Goal: Task Accomplishment & Management: Use online tool/utility

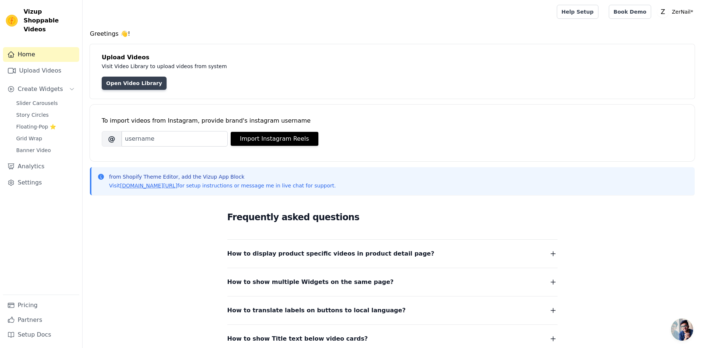
click at [137, 84] on link "Open Video Library" at bounding box center [134, 83] width 65 height 13
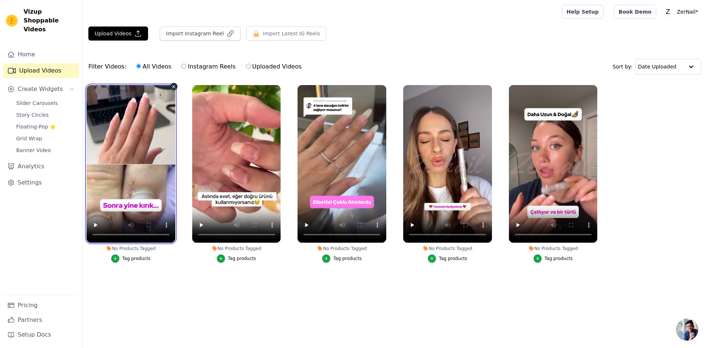
click at [141, 166] on video at bounding box center [131, 164] width 89 height 158
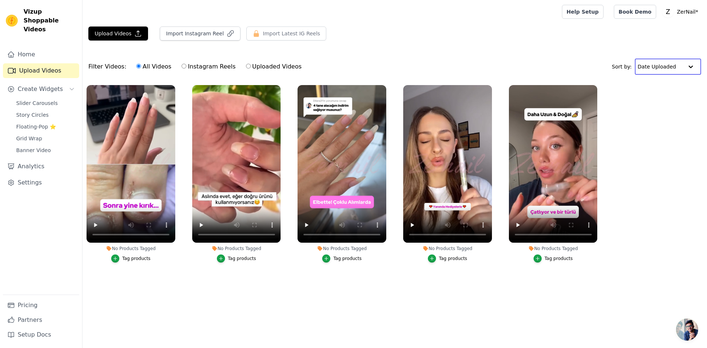
click at [650, 60] on input "text" at bounding box center [661, 66] width 46 height 15
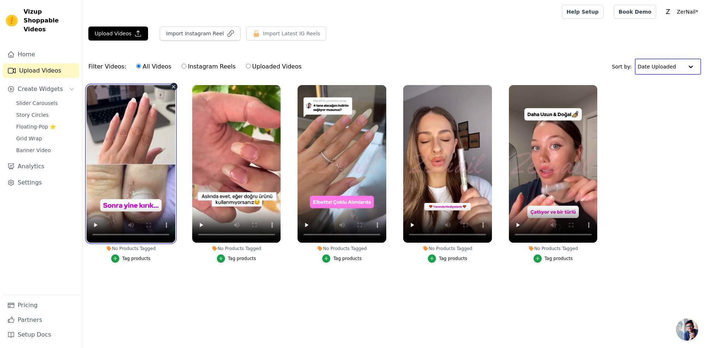
click at [148, 172] on video at bounding box center [131, 164] width 89 height 158
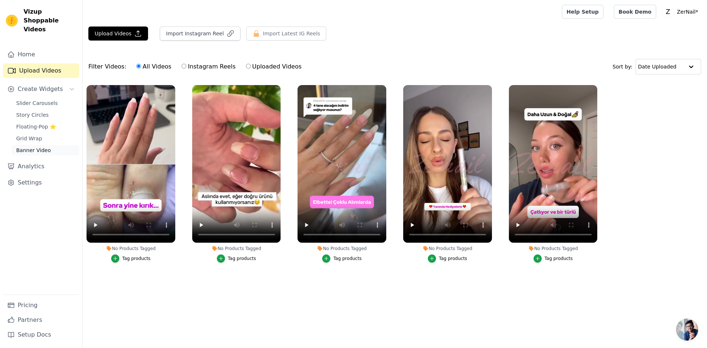
click at [32, 147] on span "Banner Video" at bounding box center [33, 150] width 35 height 7
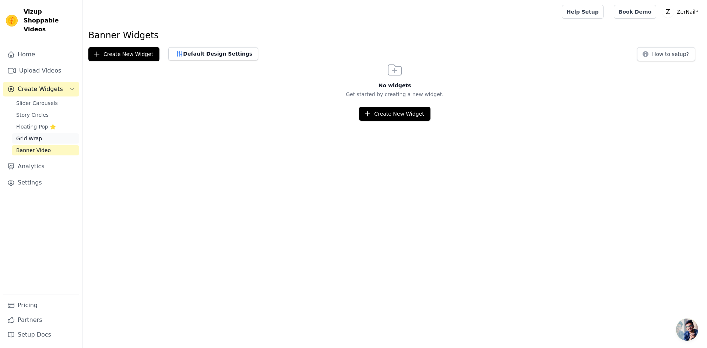
click at [59, 133] on link "Grid Wrap" at bounding box center [45, 138] width 67 height 10
click at [54, 123] on span "Floating-Pop ⭐" at bounding box center [36, 126] width 40 height 7
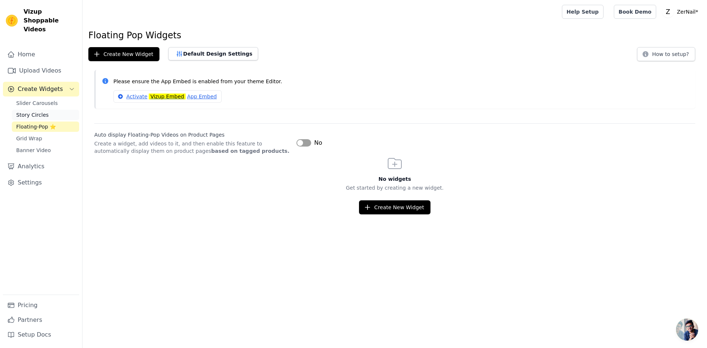
click at [52, 110] on link "Story Circles" at bounding box center [45, 115] width 67 height 10
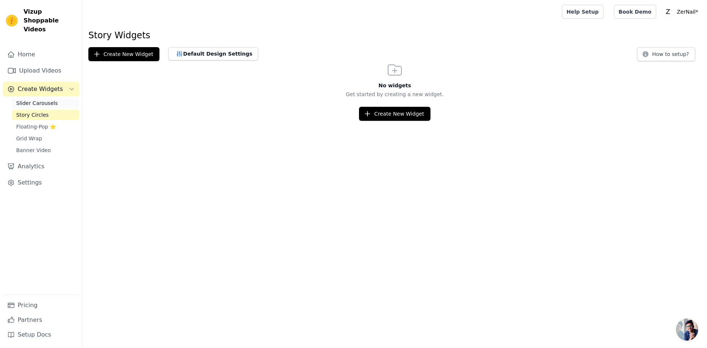
click at [52, 99] on span "Slider Carousels" at bounding box center [37, 102] width 42 height 7
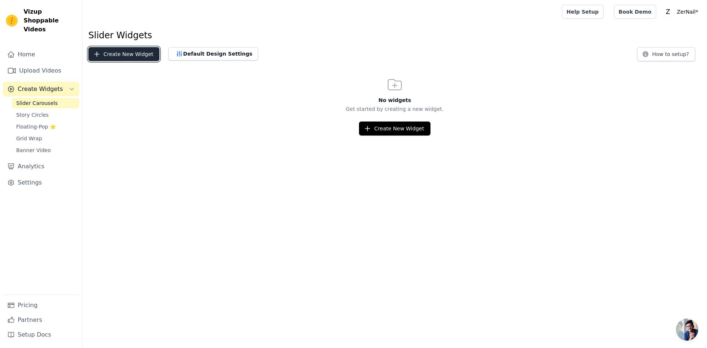
click at [126, 49] on button "Create New Widget" at bounding box center [123, 54] width 71 height 14
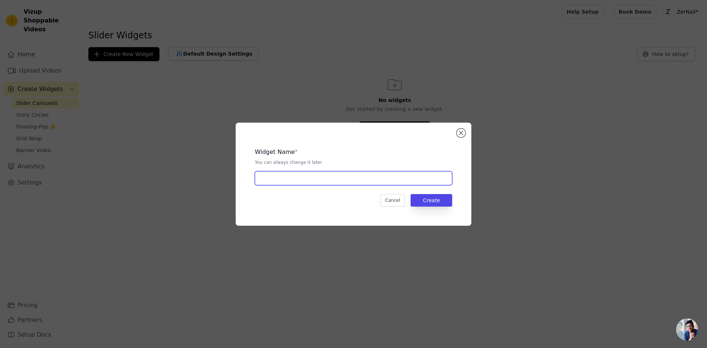
click at [308, 179] on input "text" at bounding box center [353, 178] width 197 height 14
type input "videolar"
click at [435, 202] on button "Create" at bounding box center [432, 200] width 42 height 13
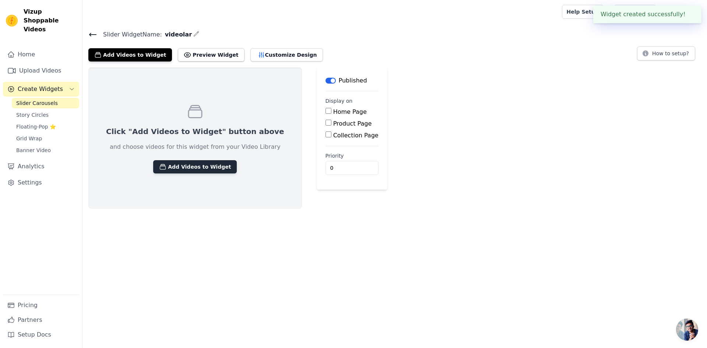
click at [175, 167] on button "Add Videos to Widget" at bounding box center [195, 166] width 84 height 13
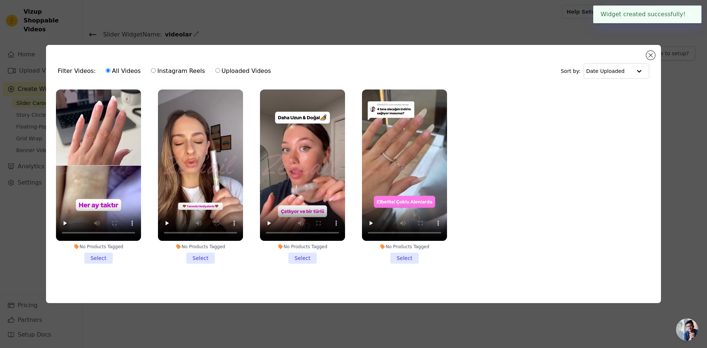
click at [101, 252] on li "No Products Tagged Select" at bounding box center [98, 177] width 85 height 174
click at [0, 0] on input "No Products Tagged Select" at bounding box center [0, 0] width 0 height 0
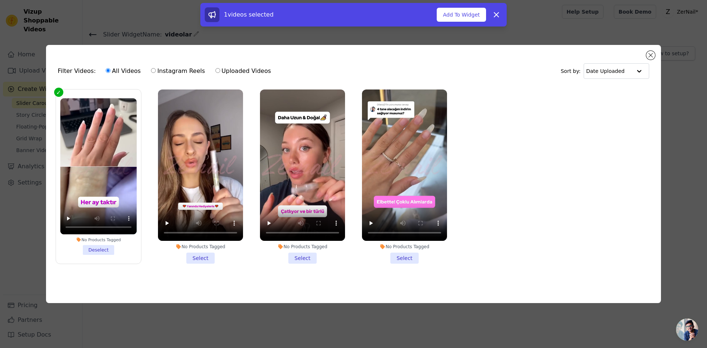
click at [201, 255] on li "No Products Tagged Select" at bounding box center [200, 177] width 85 height 174
click at [0, 0] on input "No Products Tagged Select" at bounding box center [0, 0] width 0 height 0
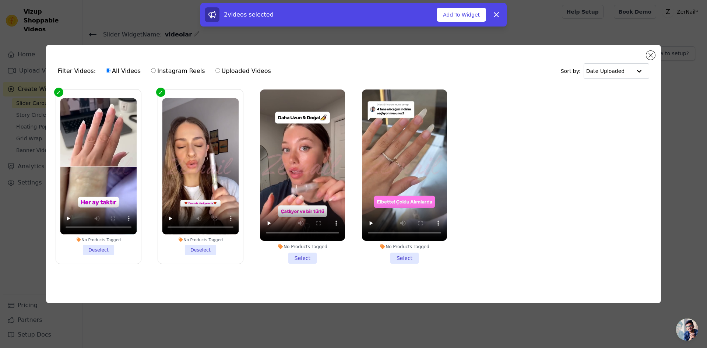
click at [303, 256] on li "No Products Tagged Select" at bounding box center [302, 177] width 85 height 174
click at [0, 0] on input "No Products Tagged Select" at bounding box center [0, 0] width 0 height 0
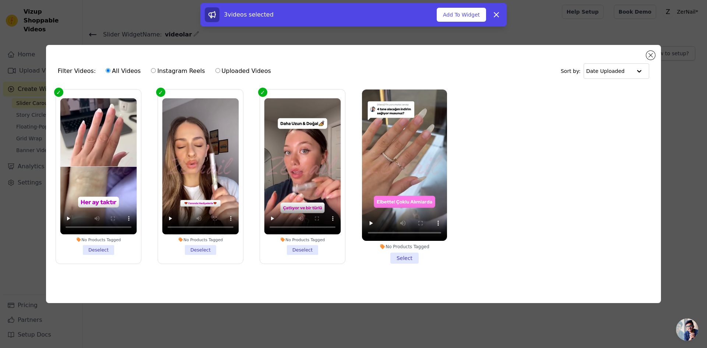
click at [409, 259] on li "No Products Tagged Select" at bounding box center [404, 177] width 85 height 174
click at [0, 0] on input "No Products Tagged Select" at bounding box center [0, 0] width 0 height 0
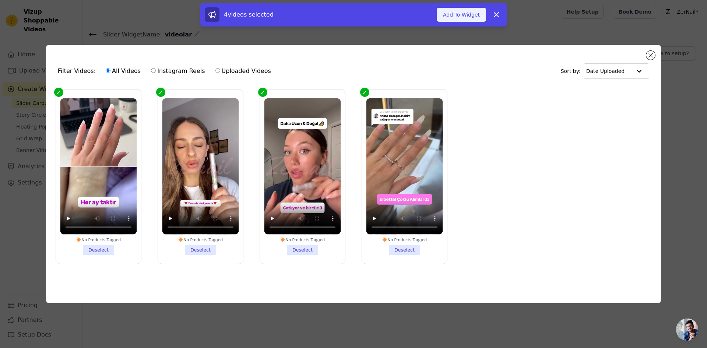
click at [459, 16] on button "Add To Widget" at bounding box center [461, 15] width 49 height 14
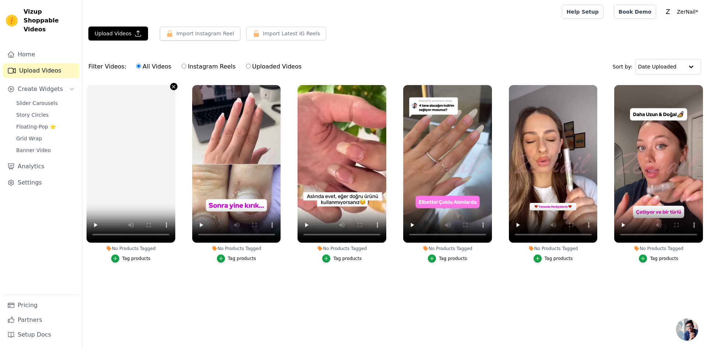
click at [174, 86] on icon "button" at bounding box center [173, 86] width 3 height 3
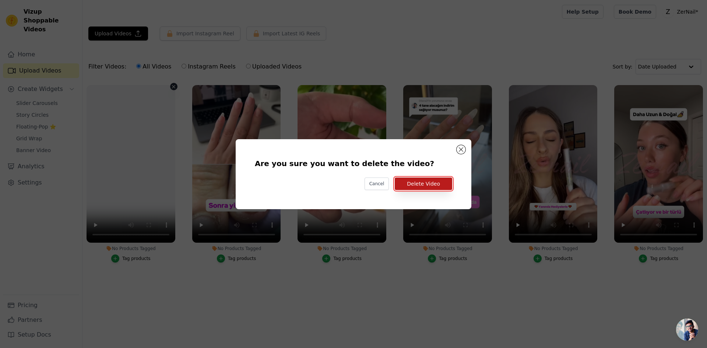
click at [427, 182] on button "Delete Video" at bounding box center [423, 184] width 57 height 13
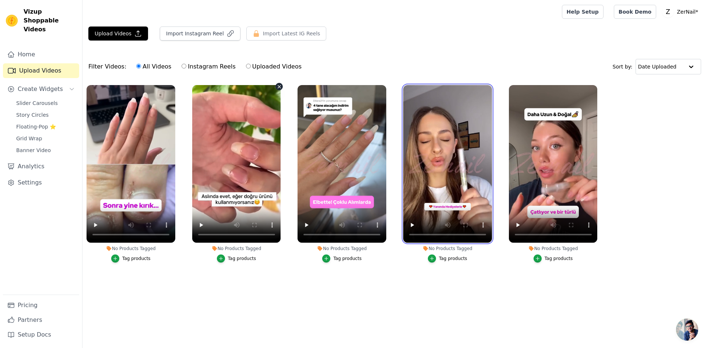
drag, startPoint x: 438, startPoint y: 178, endPoint x: 203, endPoint y: 174, distance: 235.5
click at [211, 175] on ul "No Products Tagged Tag products No Products Tagged Tag products No Products Tag…" at bounding box center [395, 181] width 625 height 200
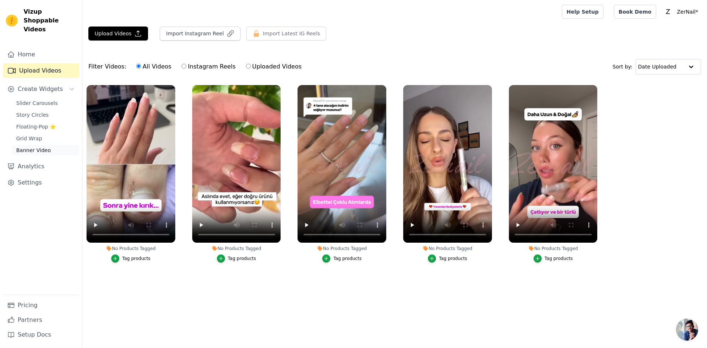
click at [32, 147] on span "Banner Video" at bounding box center [33, 150] width 35 height 7
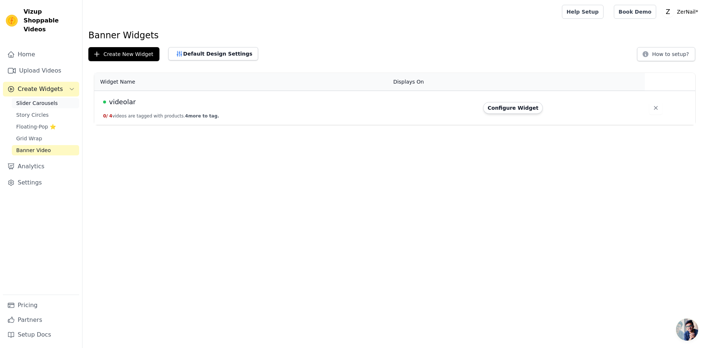
click at [35, 99] on span "Slider Carousels" at bounding box center [37, 102] width 42 height 7
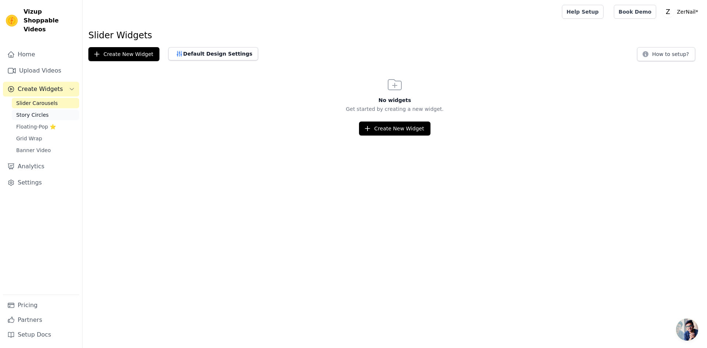
click at [34, 110] on link "Story Circles" at bounding box center [45, 115] width 67 height 10
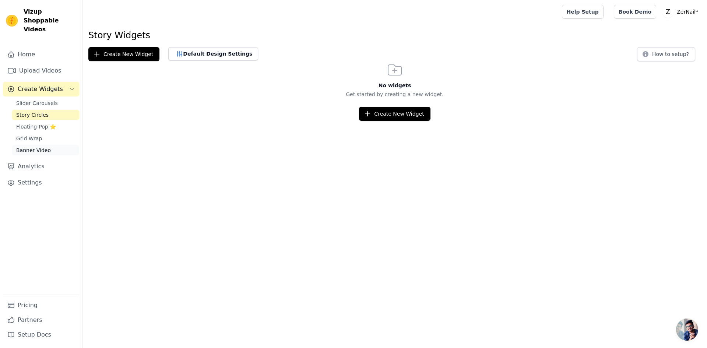
click at [27, 147] on span "Banner Video" at bounding box center [33, 150] width 35 height 7
click at [34, 123] on span "Floating-Pop ⭐" at bounding box center [36, 126] width 40 height 7
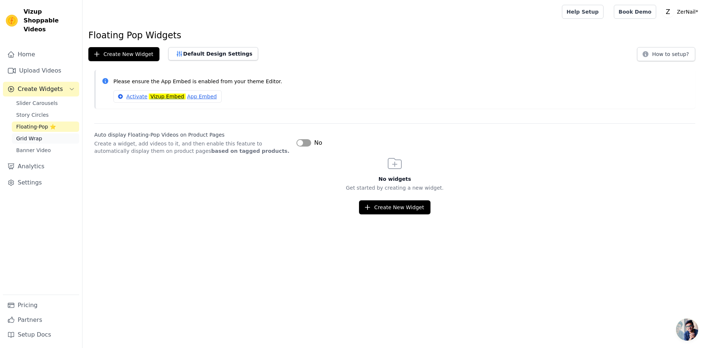
click at [32, 135] on span "Grid Wrap" at bounding box center [29, 138] width 26 height 7
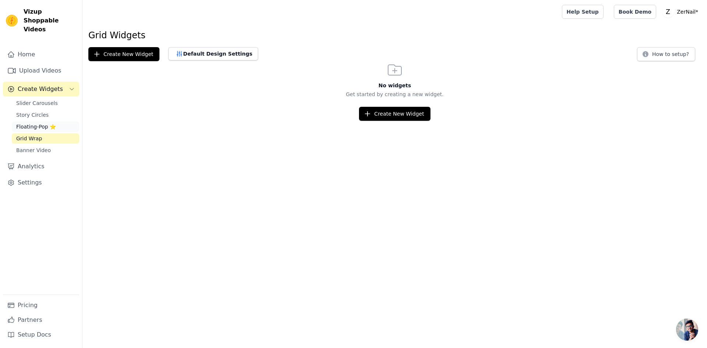
click at [31, 123] on span "Floating-Pop ⭐" at bounding box center [36, 126] width 40 height 7
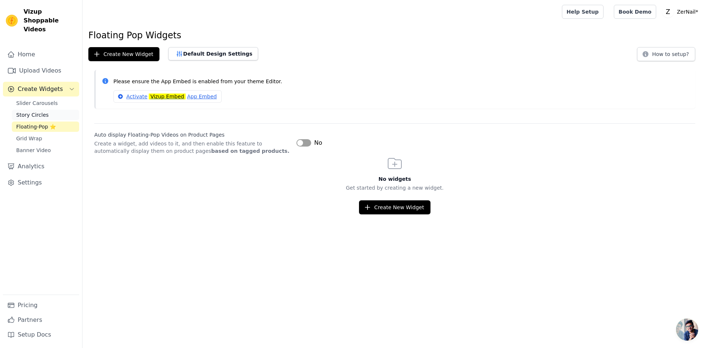
click at [31, 111] on span "Story Circles" at bounding box center [32, 114] width 32 height 7
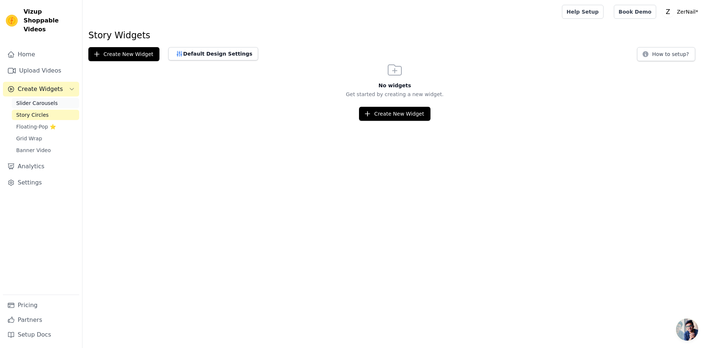
click at [36, 99] on span "Slider Carousels" at bounding box center [37, 102] width 42 height 7
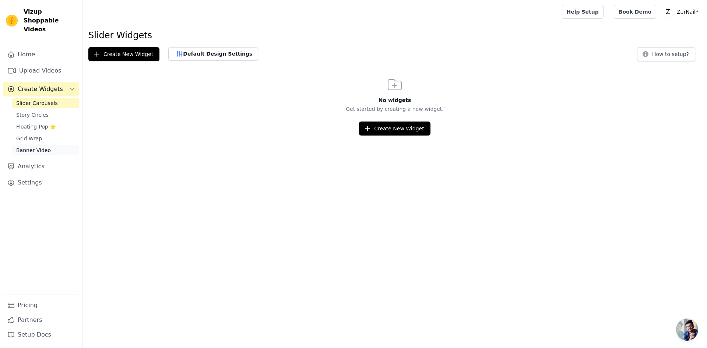
click at [21, 147] on span "Banner Video" at bounding box center [33, 150] width 35 height 7
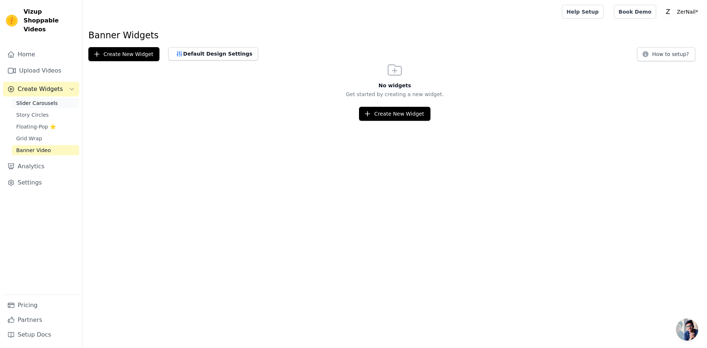
click at [31, 98] on link "Slider Carousels" at bounding box center [45, 103] width 67 height 10
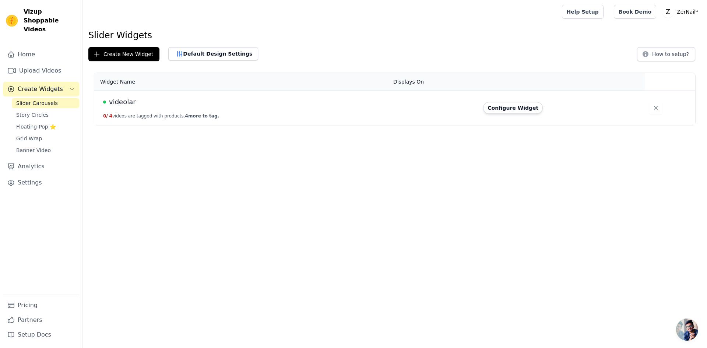
click at [138, 108] on td "videolar 0 / 4 videos are tagged with products. 4 more to tag." at bounding box center [241, 108] width 295 height 34
click at [245, 111] on td "videolar 0 / 4 videos are tagged with products. 4 more to tag." at bounding box center [241, 108] width 295 height 34
click at [196, 119] on td "videolar 0 / 4 videos are tagged with products. 4 more to tag." at bounding box center [241, 108] width 295 height 34
click at [198, 116] on span "4 more to tag." at bounding box center [202, 115] width 34 height 5
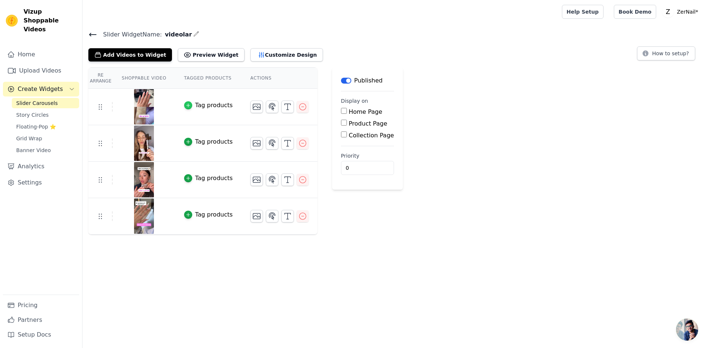
click at [186, 104] on icon "button" at bounding box center [188, 105] width 5 height 5
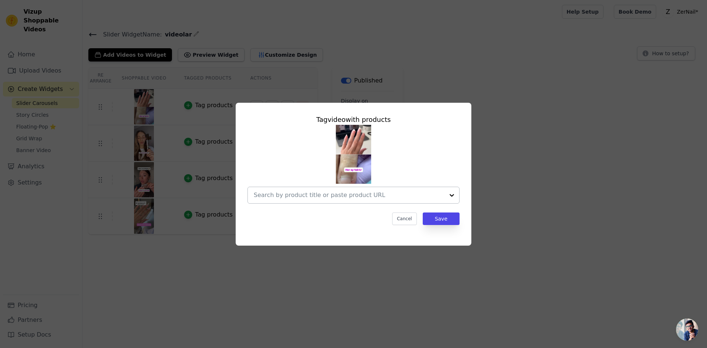
click at [374, 193] on input "text" at bounding box center [349, 195] width 191 height 9
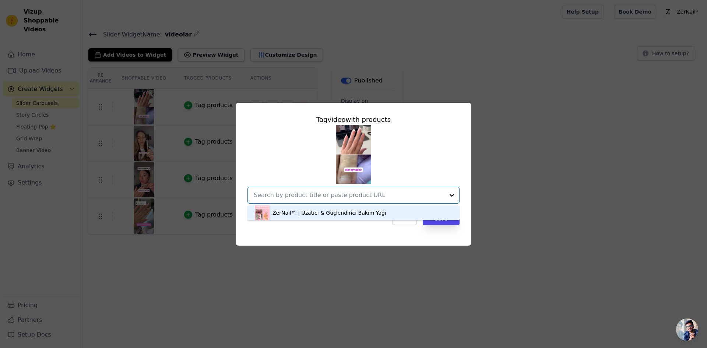
click at [369, 209] on div "ZerNail™ | Uzatıcı & Güçlendirici Bakım Yağı" at bounding box center [330, 212] width 114 height 7
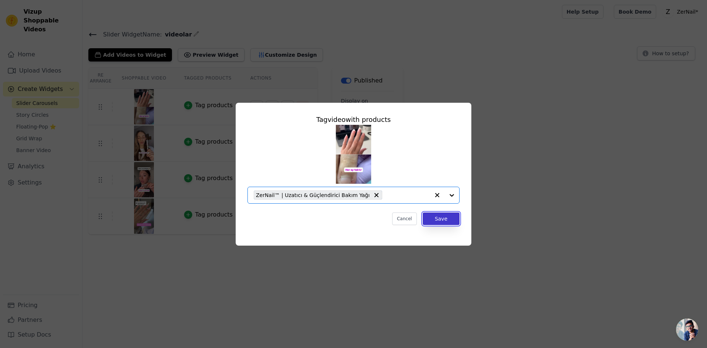
click at [430, 216] on button "Save" at bounding box center [441, 219] width 37 height 13
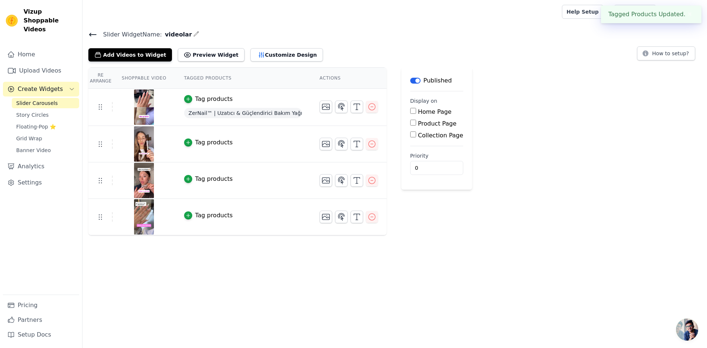
click at [203, 141] on div "Tag products" at bounding box center [214, 142] width 38 height 9
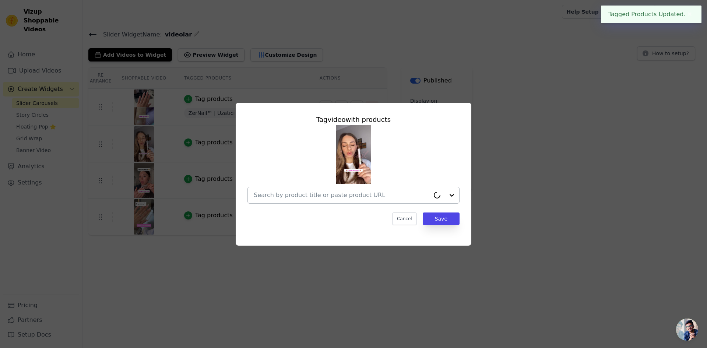
click at [372, 198] on input "text" at bounding box center [342, 195] width 176 height 9
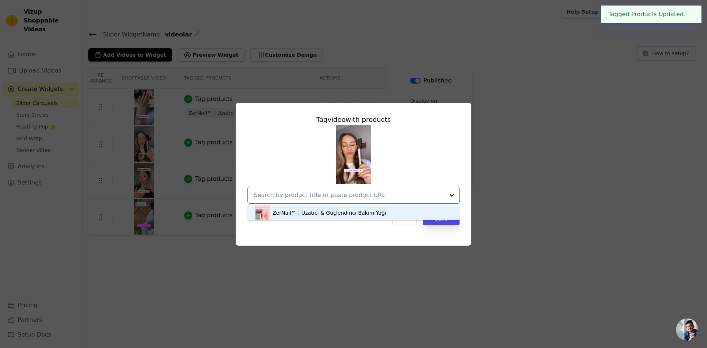
click at [371, 209] on div "ZerNail™ | Uzatıcı & Güçlendirici Bakım Yağı" at bounding box center [330, 212] width 114 height 7
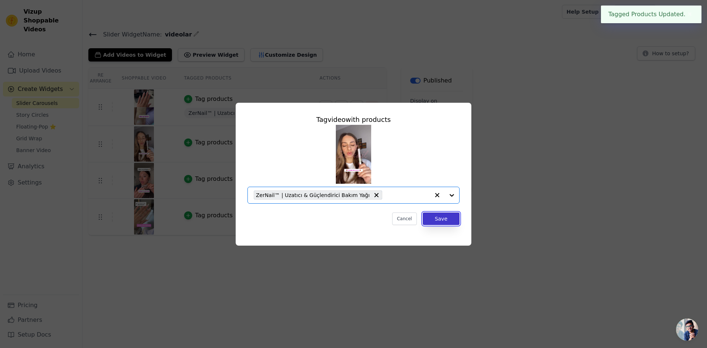
click at [435, 221] on button "Save" at bounding box center [441, 219] width 37 height 13
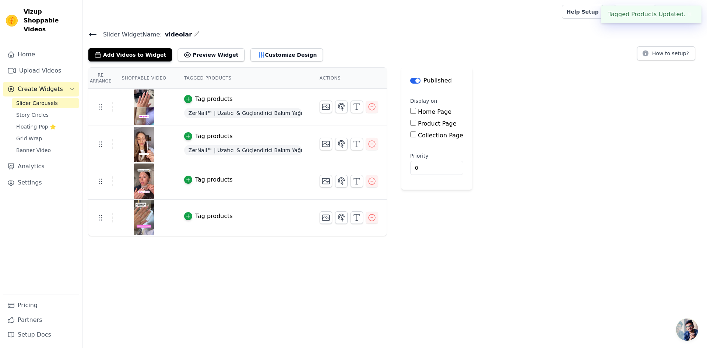
click at [202, 178] on div "Tag products" at bounding box center [214, 179] width 38 height 9
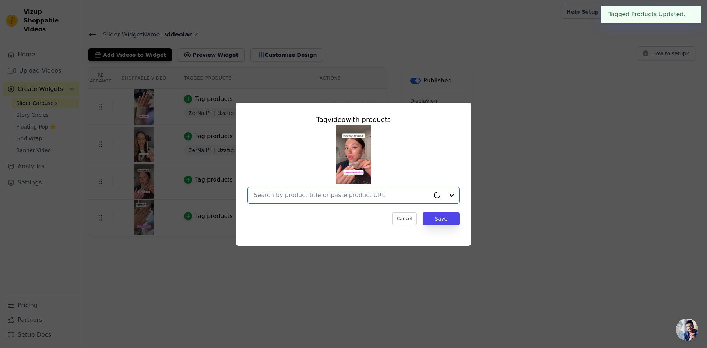
click at [383, 196] on input "text" at bounding box center [342, 195] width 176 height 9
click at [360, 214] on div "ZerNail™ | Uzatıcı & Güçlendirici Bakım Yağı" at bounding box center [330, 212] width 114 height 7
click at [441, 223] on button "Save" at bounding box center [441, 219] width 37 height 13
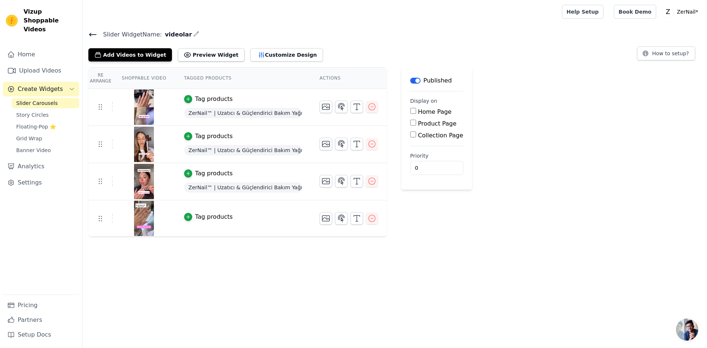
click at [198, 214] on div "Tag products" at bounding box center [214, 217] width 38 height 9
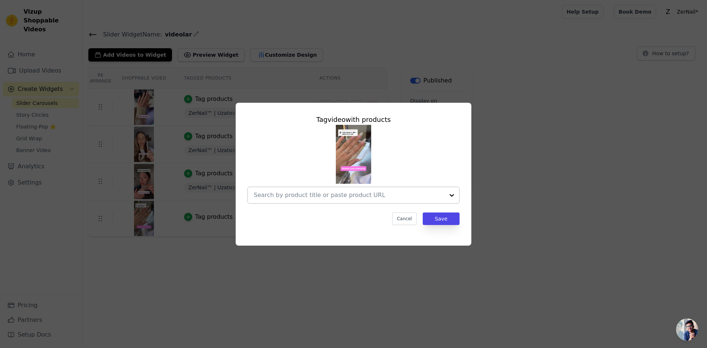
click at [307, 196] on input "text" at bounding box center [349, 195] width 191 height 9
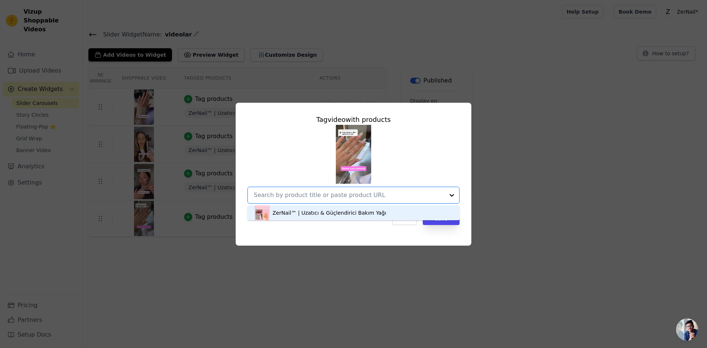
click at [351, 215] on div "ZerNail™ | Uzatıcı & Güçlendirici Bakım Yağı" at bounding box center [330, 212] width 114 height 7
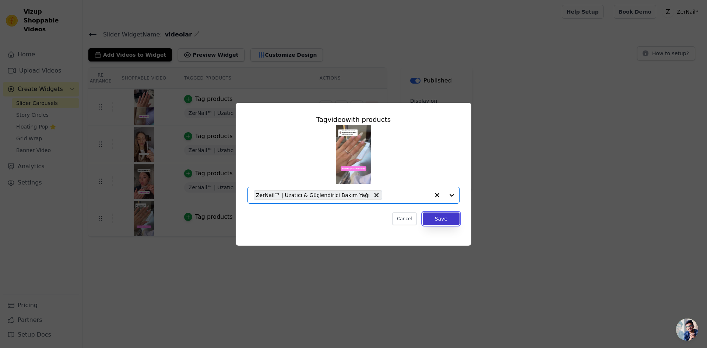
click at [448, 219] on button "Save" at bounding box center [441, 219] width 37 height 13
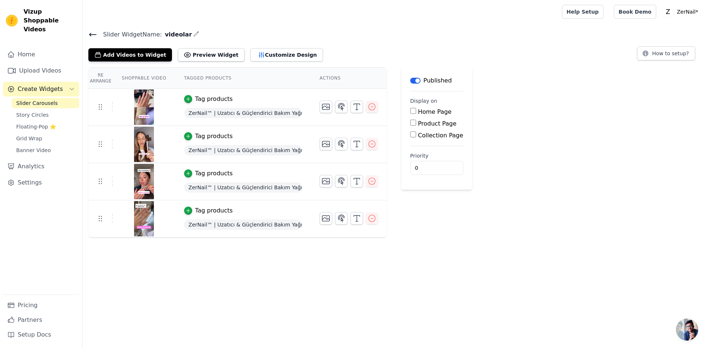
click at [418, 123] on label "Product Page" at bounding box center [437, 123] width 39 height 7
click at [411, 123] on input "Product Page" at bounding box center [413, 123] width 6 height 6
checkbox input "true"
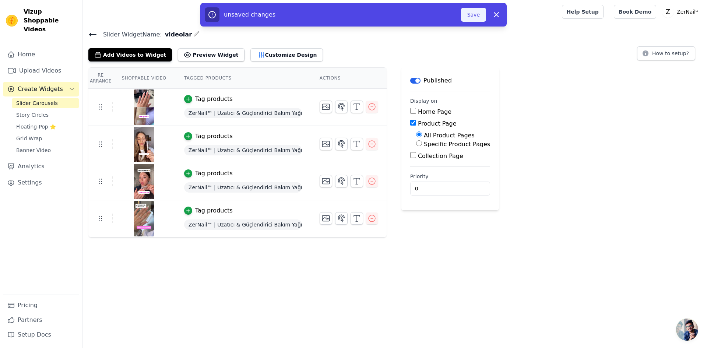
click at [468, 14] on button "Save" at bounding box center [473, 15] width 25 height 14
click at [475, 14] on button "Save" at bounding box center [473, 15] width 25 height 14
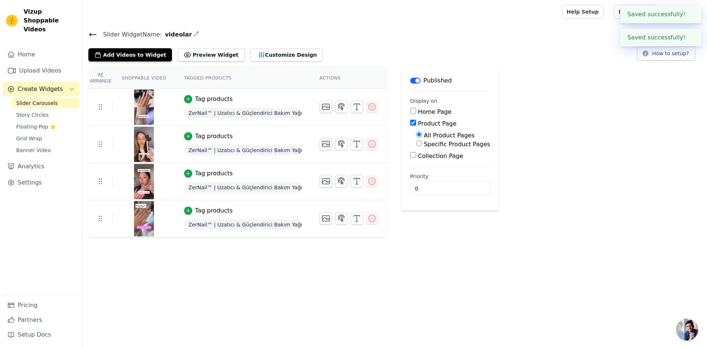
click at [420, 109] on label "Home Page" at bounding box center [435, 111] width 34 height 7
click at [416, 109] on input "Home Page" at bounding box center [413, 111] width 6 height 6
checkbox input "true"
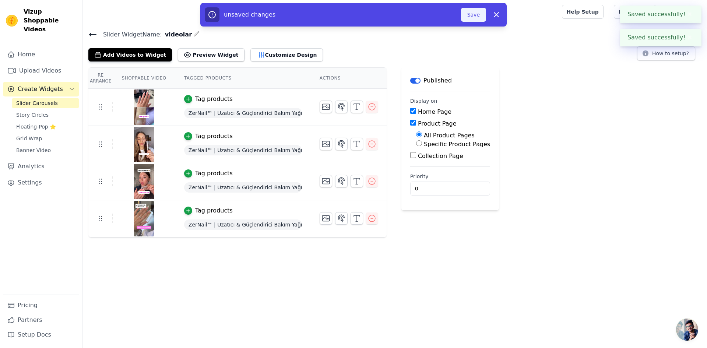
click at [472, 14] on button "Save" at bounding box center [473, 15] width 25 height 14
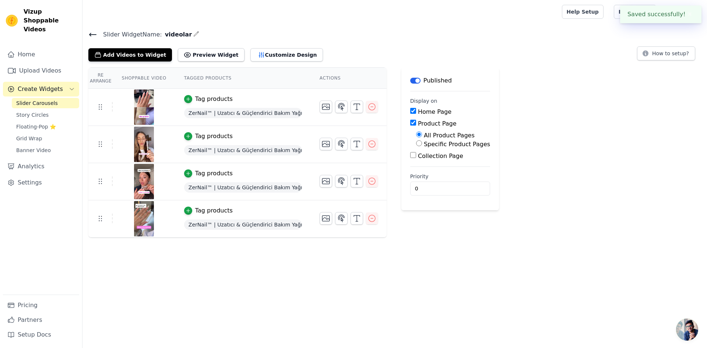
click at [416, 144] on input "Specific Product Pages" at bounding box center [419, 143] width 6 height 6
radio input "true"
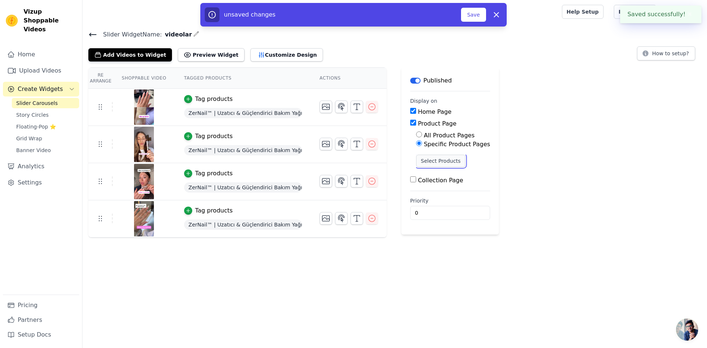
click at [423, 159] on button "Select Products" at bounding box center [440, 161] width 49 height 13
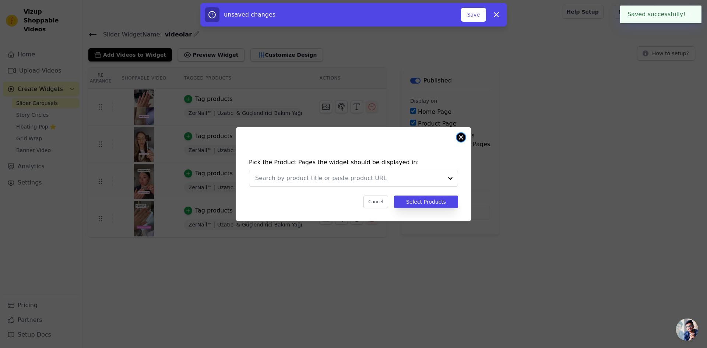
click at [461, 134] on button "Close modal" at bounding box center [461, 137] width 9 height 9
